Goal: Task Accomplishment & Management: Manage account settings

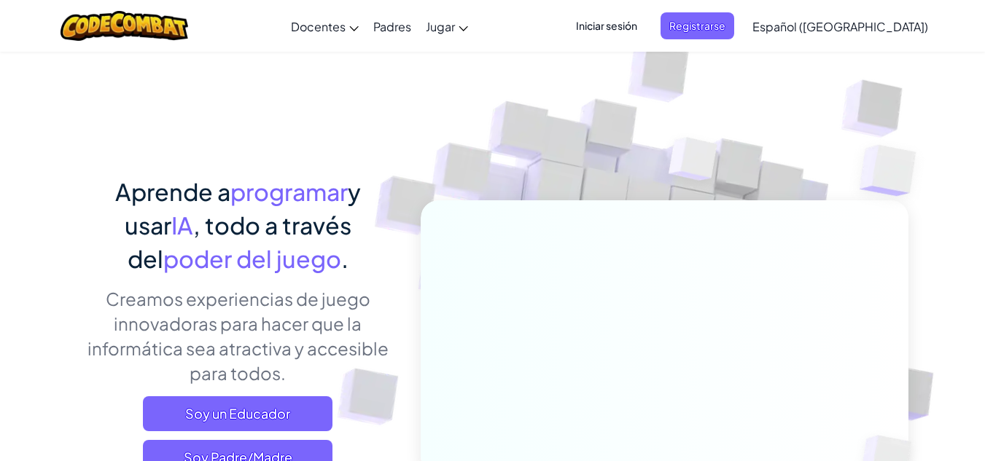
click at [646, 25] on span "Iniciar sesión" at bounding box center [606, 25] width 79 height 27
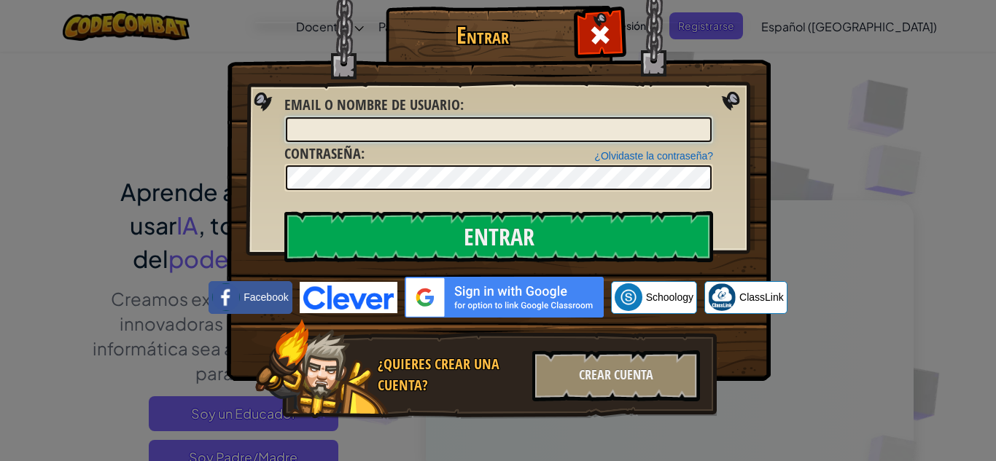
type input "[PERSON_NAME][EMAIL_ADDRESS][PERSON_NAME][DOMAIN_NAME]"
click at [284, 211] on input "Entrar" at bounding box center [498, 236] width 429 height 51
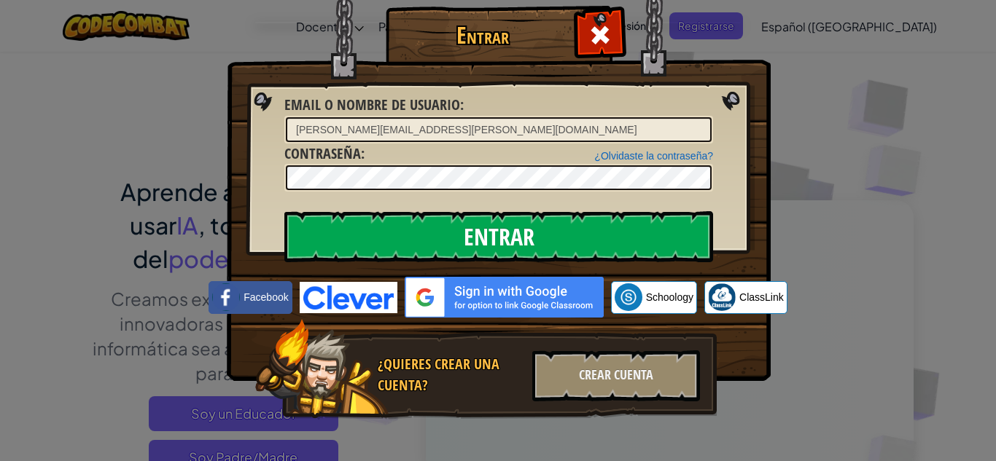
click at [284, 211] on input "Entrar" at bounding box center [498, 236] width 429 height 51
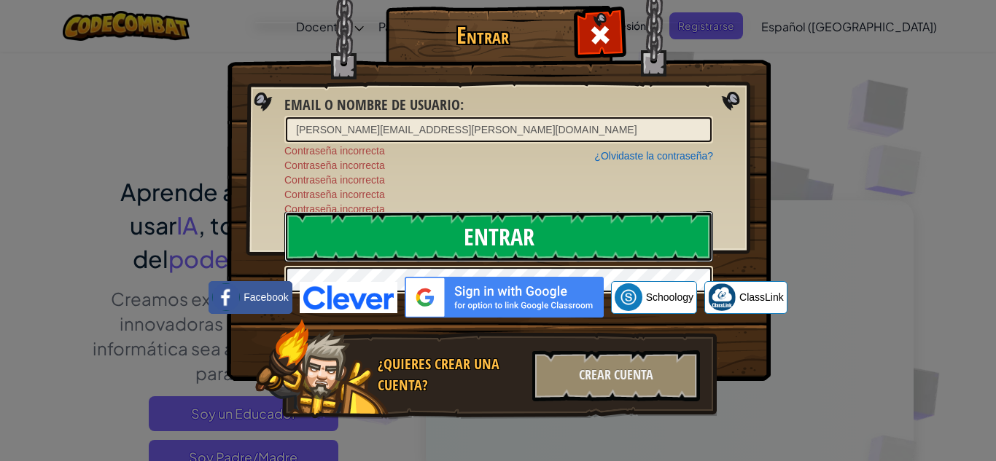
click at [514, 239] on input "Entrar" at bounding box center [498, 236] width 429 height 51
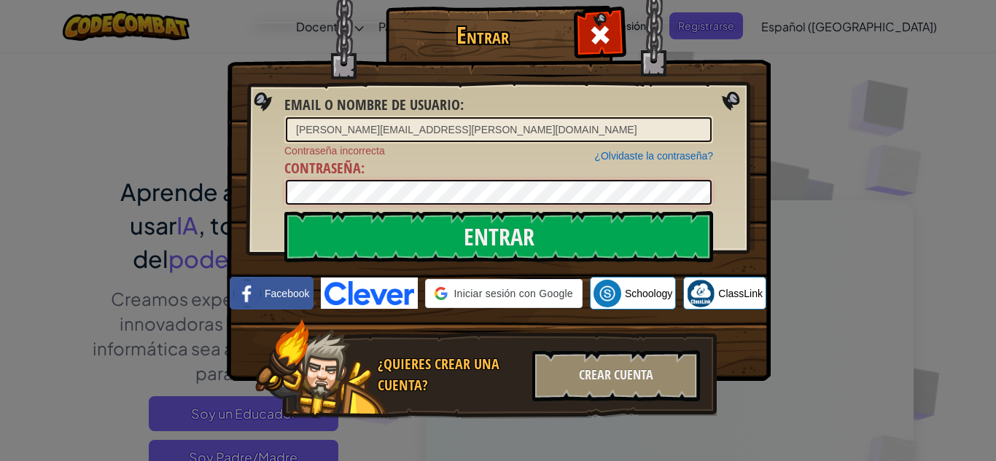
click at [284, 211] on input "Entrar" at bounding box center [498, 236] width 429 height 51
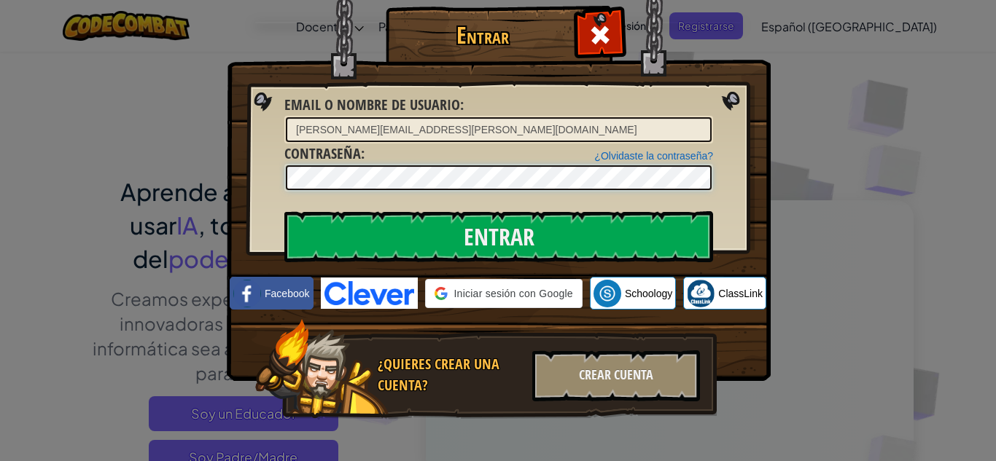
click at [284, 211] on input "Entrar" at bounding box center [498, 236] width 429 height 51
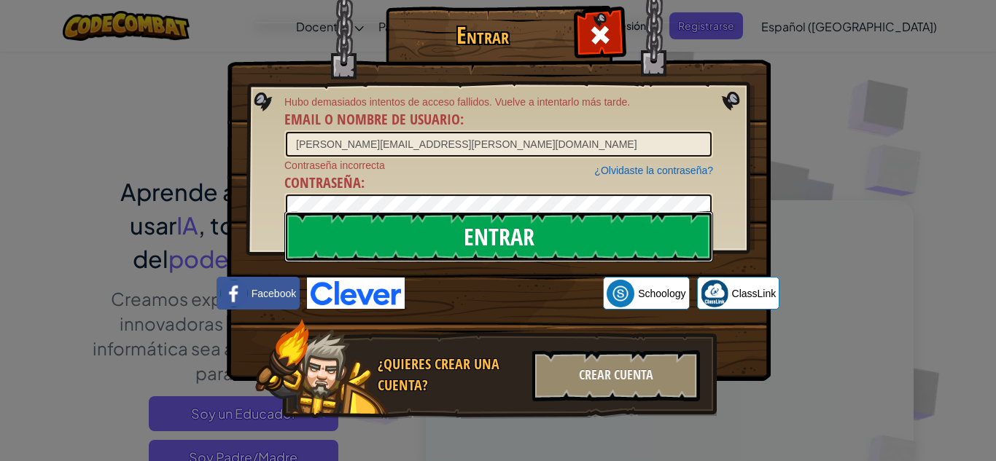
click at [598, 228] on input "Entrar" at bounding box center [498, 236] width 429 height 51
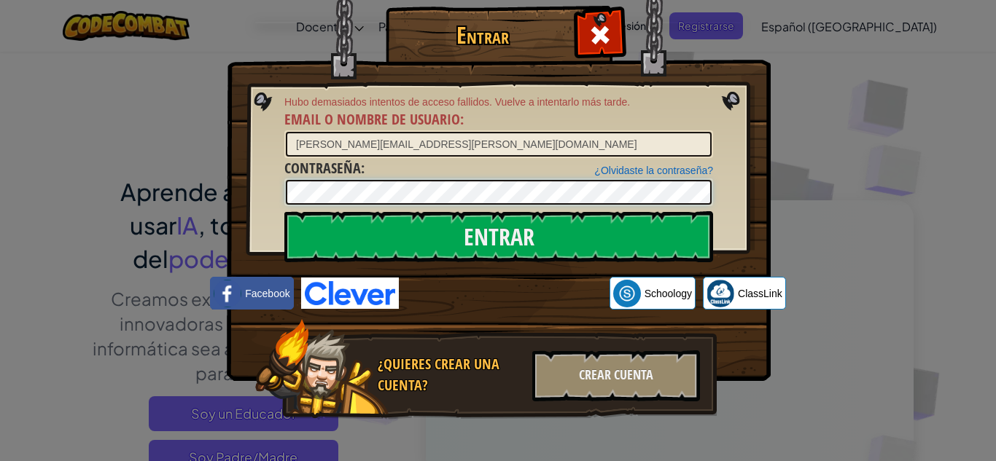
click at [284, 211] on input "Entrar" at bounding box center [498, 236] width 429 height 51
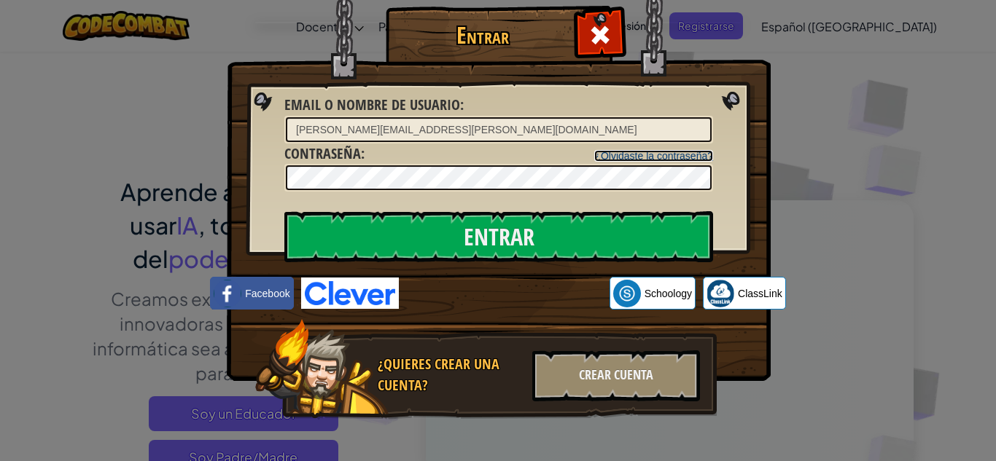
click at [698, 150] on link "¿Olvidaste la contraseña?" at bounding box center [653, 156] width 119 height 12
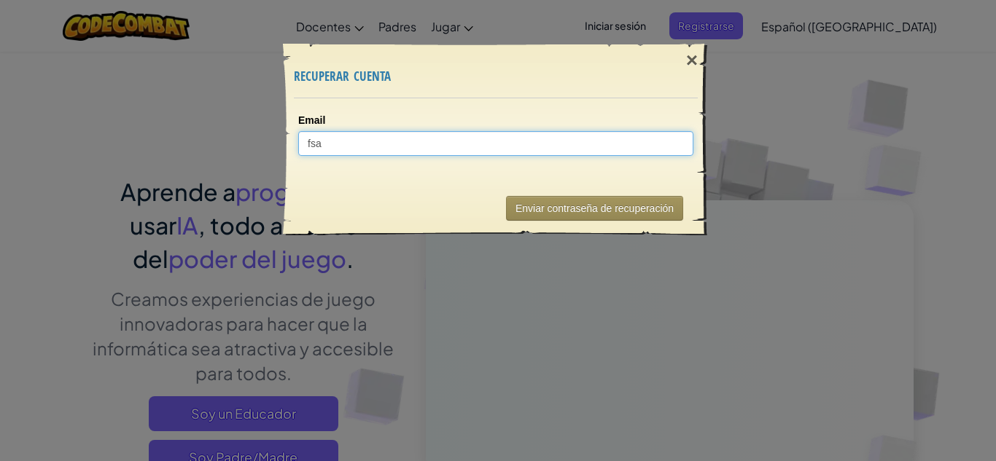
type input "fsan"
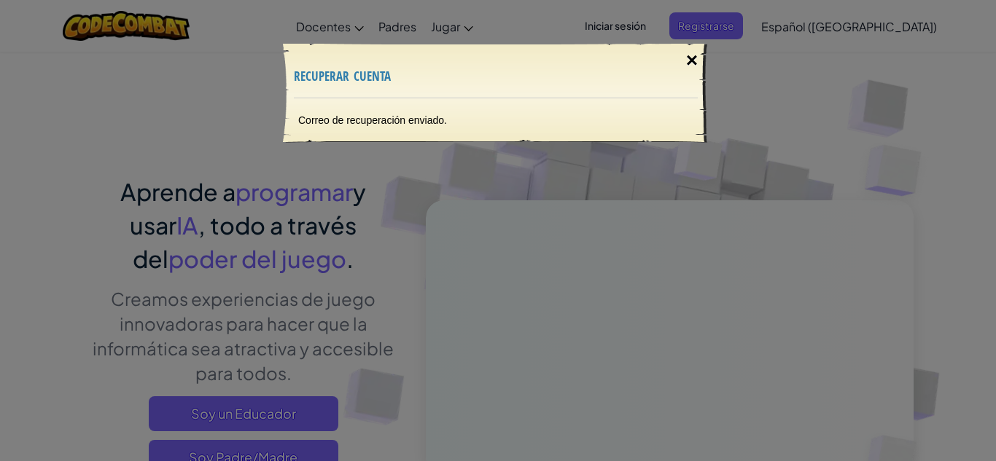
click at [703, 57] on div "×" at bounding box center [692, 60] width 34 height 42
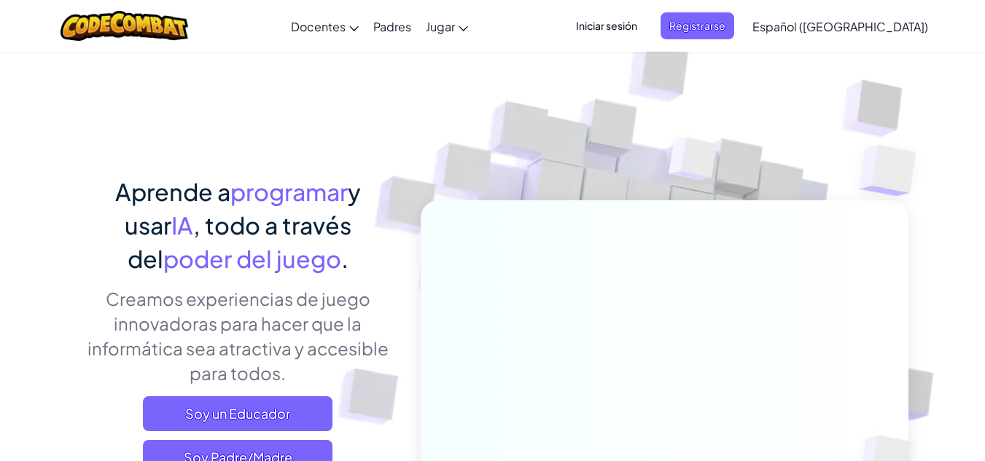
click at [646, 28] on span "Iniciar sesión" at bounding box center [606, 25] width 79 height 27
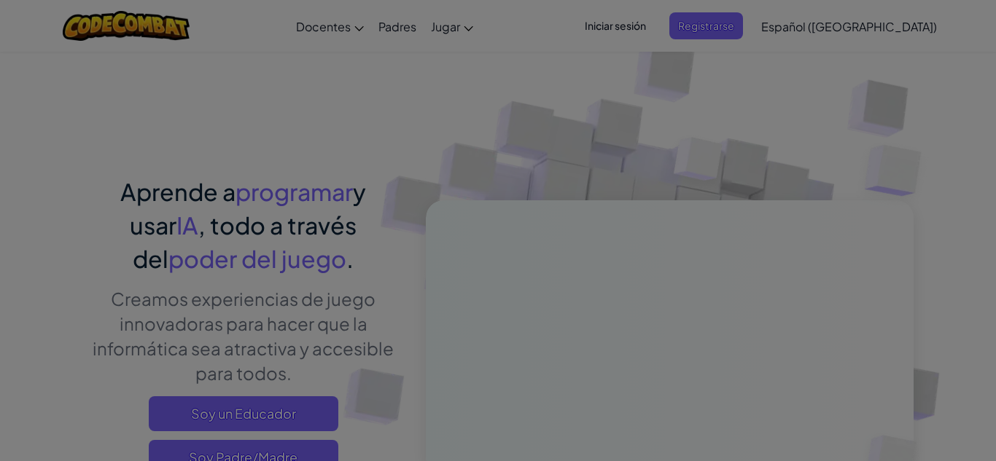
type input "[PERSON_NAME][EMAIL_ADDRESS][PERSON_NAME][DOMAIN_NAME]"
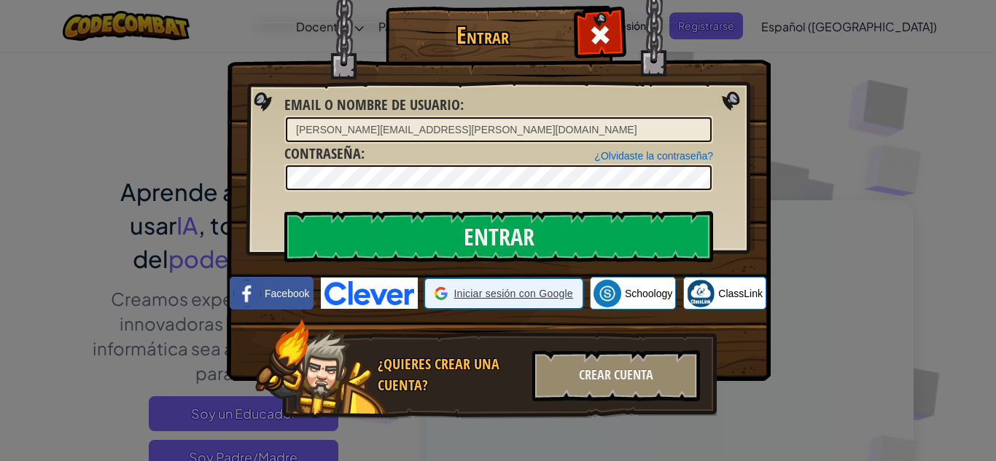
click at [468, 286] on span "Iniciar sesión con Google" at bounding box center [512, 293] width 119 height 15
